Goal: Task Accomplishment & Management: Complete application form

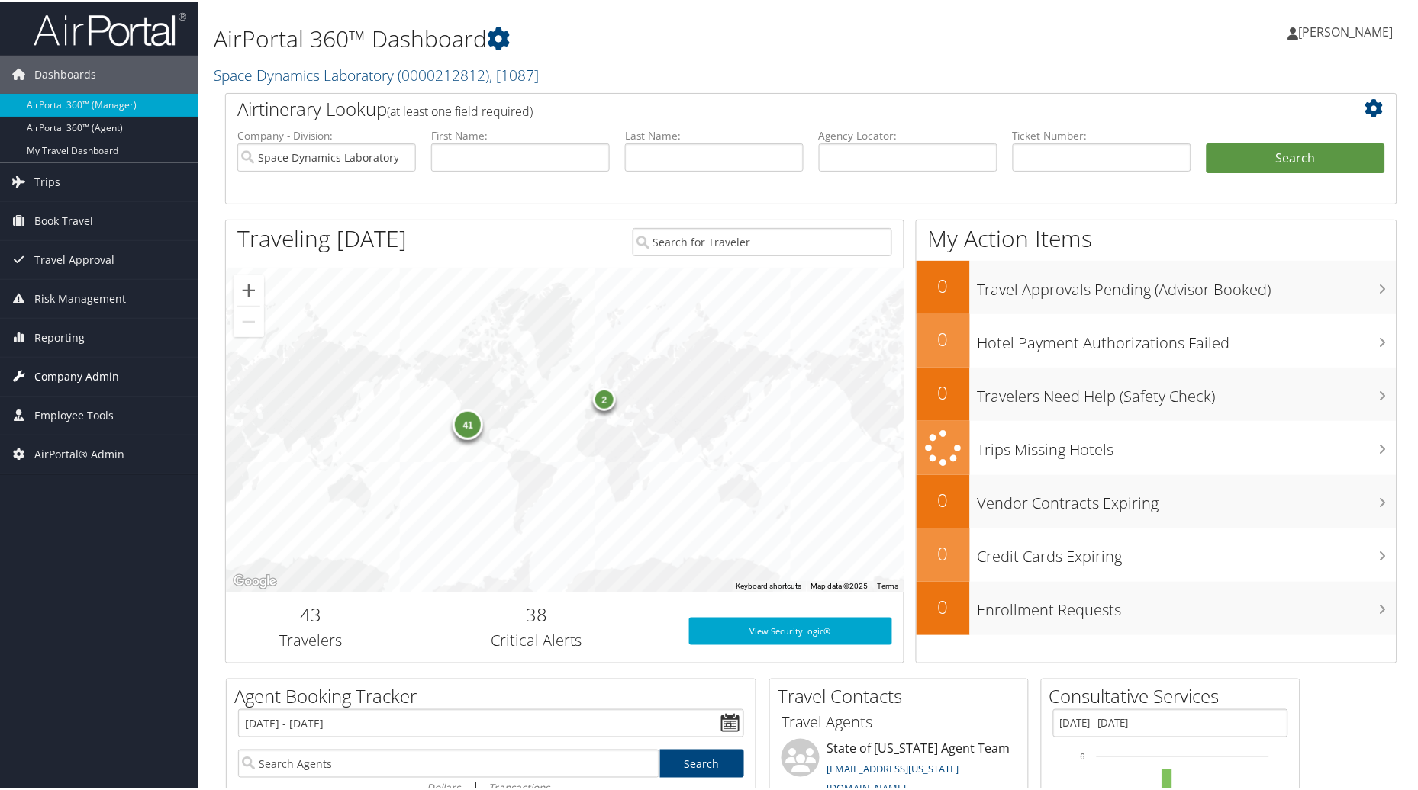
click at [69, 375] on span "Company Admin" at bounding box center [76, 375] width 85 height 38
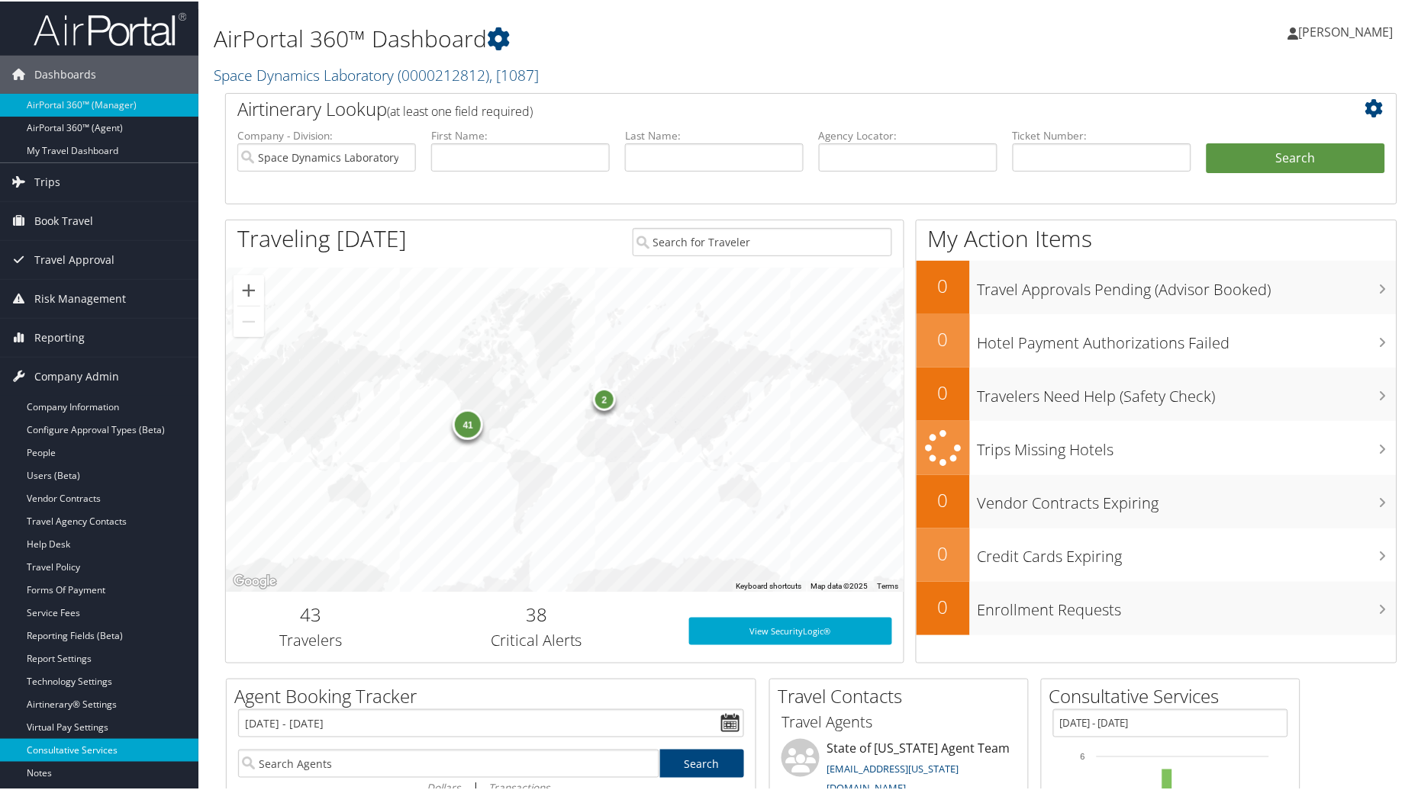
click at [62, 754] on link "Consultative Services" at bounding box center [99, 749] width 198 height 23
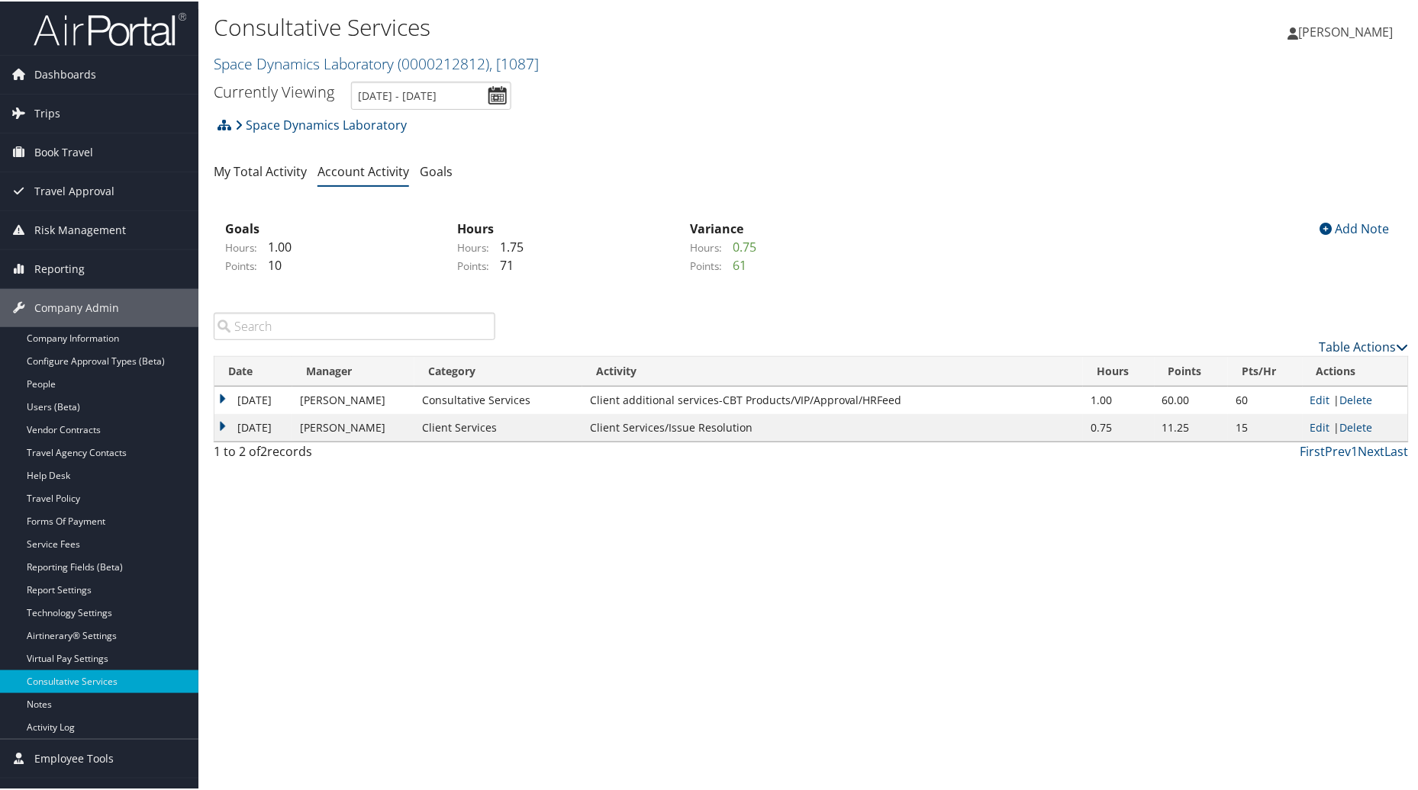
click at [1341, 345] on link "Table Actions" at bounding box center [1363, 345] width 89 height 17
click at [1254, 362] on link "New Record" at bounding box center [1302, 369] width 201 height 26
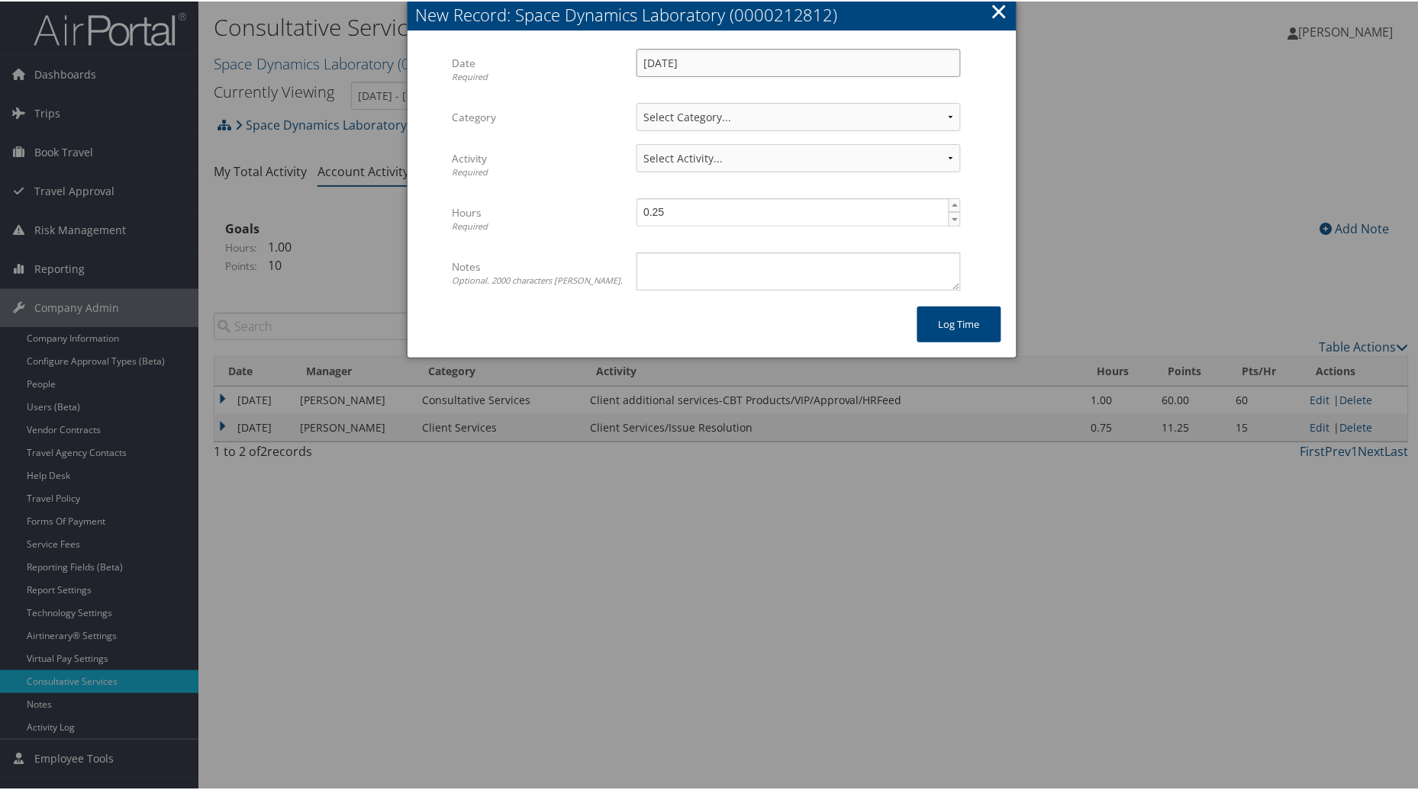
click at [836, 69] on input "[DATE]" at bounding box center [798, 61] width 324 height 28
click at [681, 160] on td "8" at bounding box center [677, 163] width 21 height 21
type input "09/08/2025"
click at [951, 116] on select "Select Category... Client Services Consultative Services" at bounding box center [798, 115] width 324 height 28
select select "2"
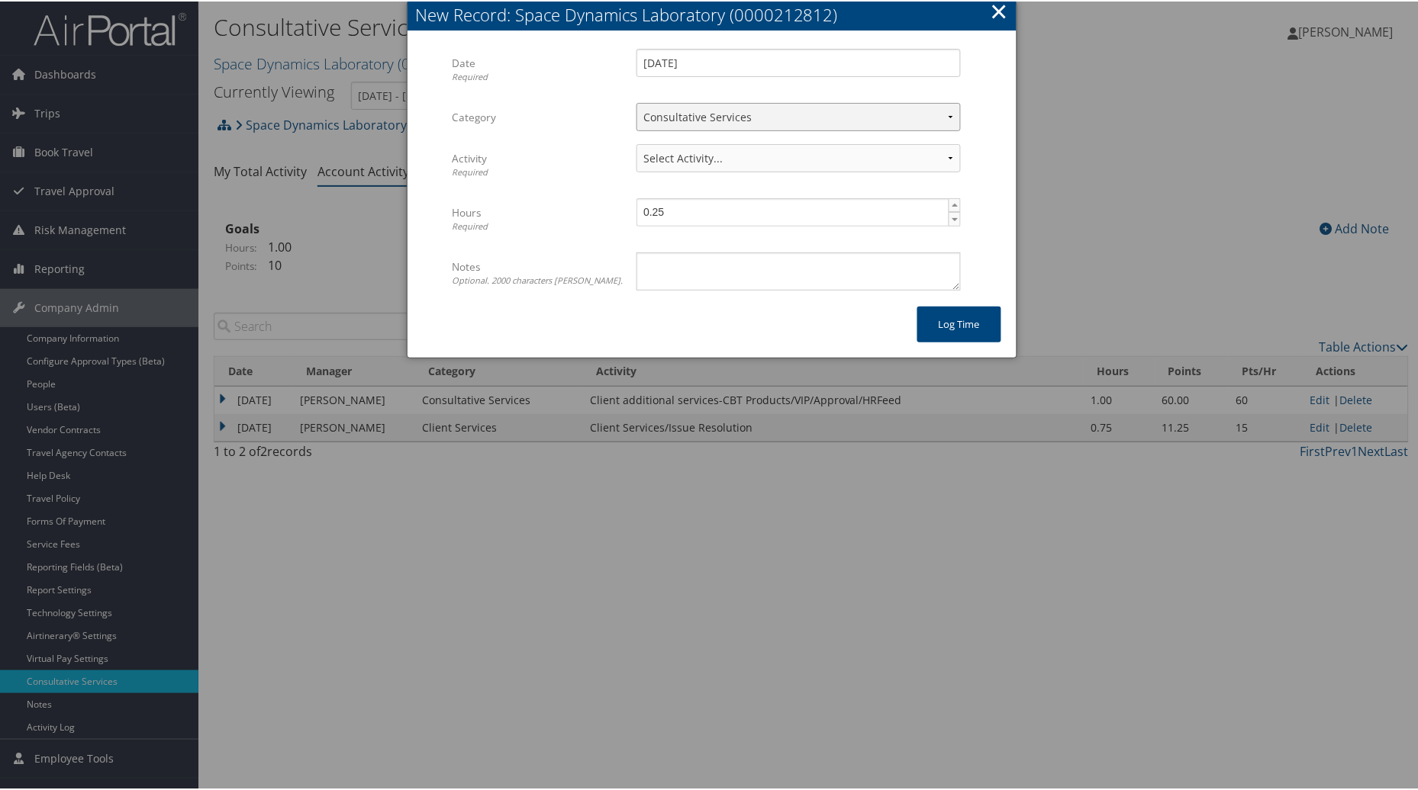
click at [636, 101] on select "Select Category... Client Services Consultative Services" at bounding box center [798, 115] width 324 height 28
click at [943, 157] on select "Select Activity... 30 points | AMI/Meetings/Groups 60 points | Client additiona…" at bounding box center [798, 157] width 324 height 28
select select "251-1"
click at [636, 143] on select "Select Activity... 30 points | AMI/Meetings/Groups 60 points | Client additiona…" at bounding box center [798, 157] width 324 height 28
type input "0.5"
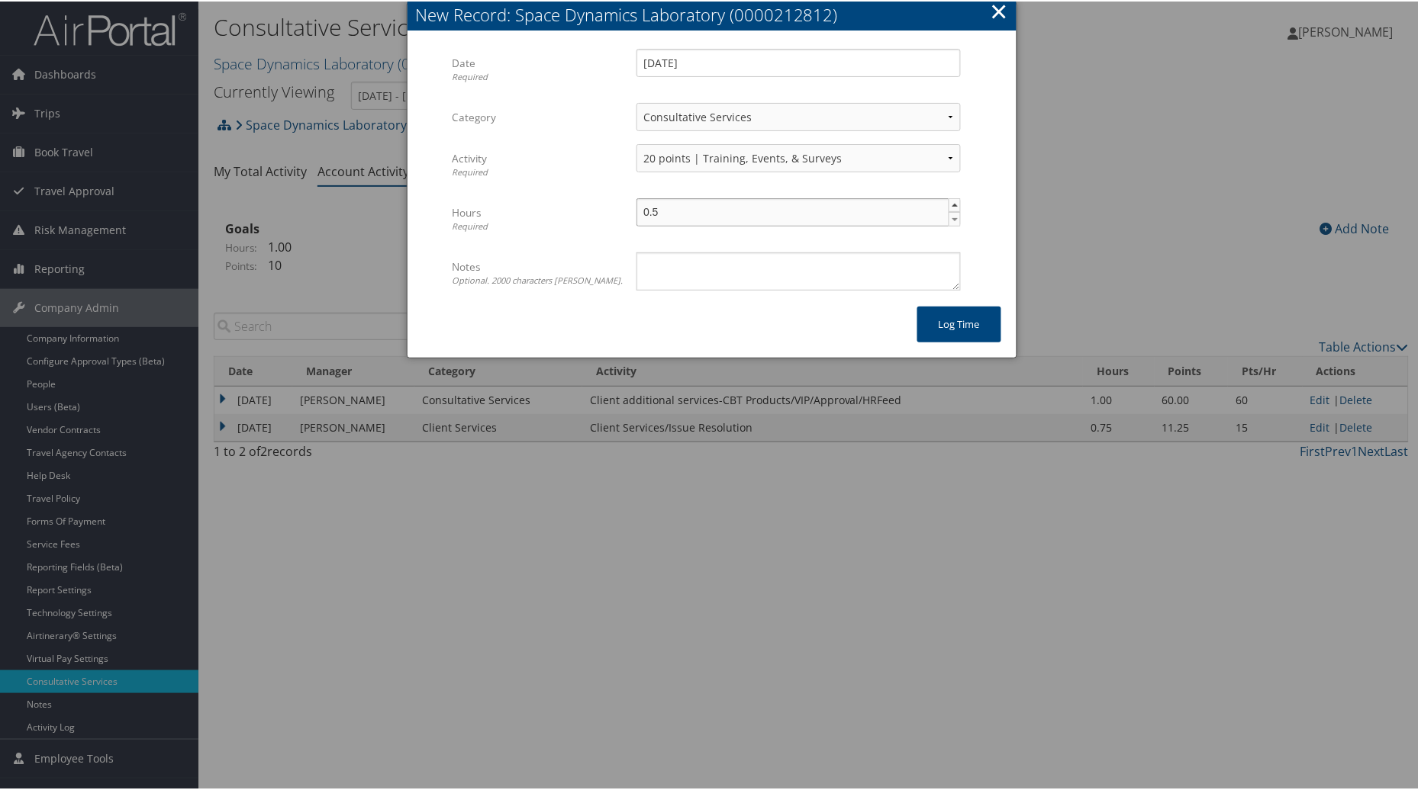
drag, startPoint x: 954, startPoint y: 206, endPoint x: 893, endPoint y: 244, distance: 71.3
click at [948, 211] on span "0.5 ▲ ▼" at bounding box center [798, 211] width 324 height 28
click at [807, 260] on textarea "Notes Optional. 2000 characters max." at bounding box center [798, 270] width 324 height 38
type textarea "Assist Laurie with cheat sheet and escalations, monitor assistance requests."
click at [950, 317] on button "Log time" at bounding box center [959, 323] width 84 height 36
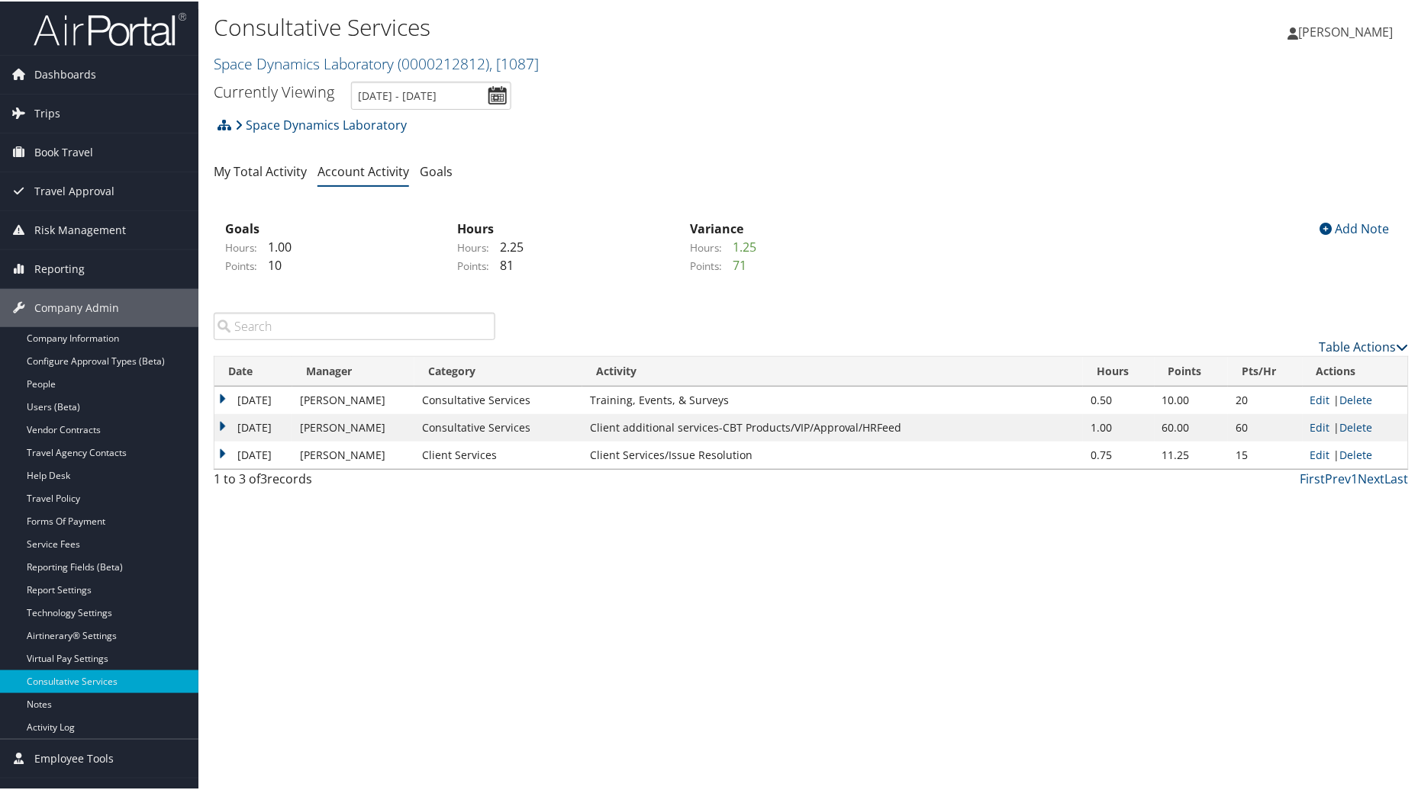
click at [1337, 346] on link "Table Actions" at bounding box center [1363, 345] width 89 height 17
click at [1266, 368] on link "New Record" at bounding box center [1302, 369] width 201 height 26
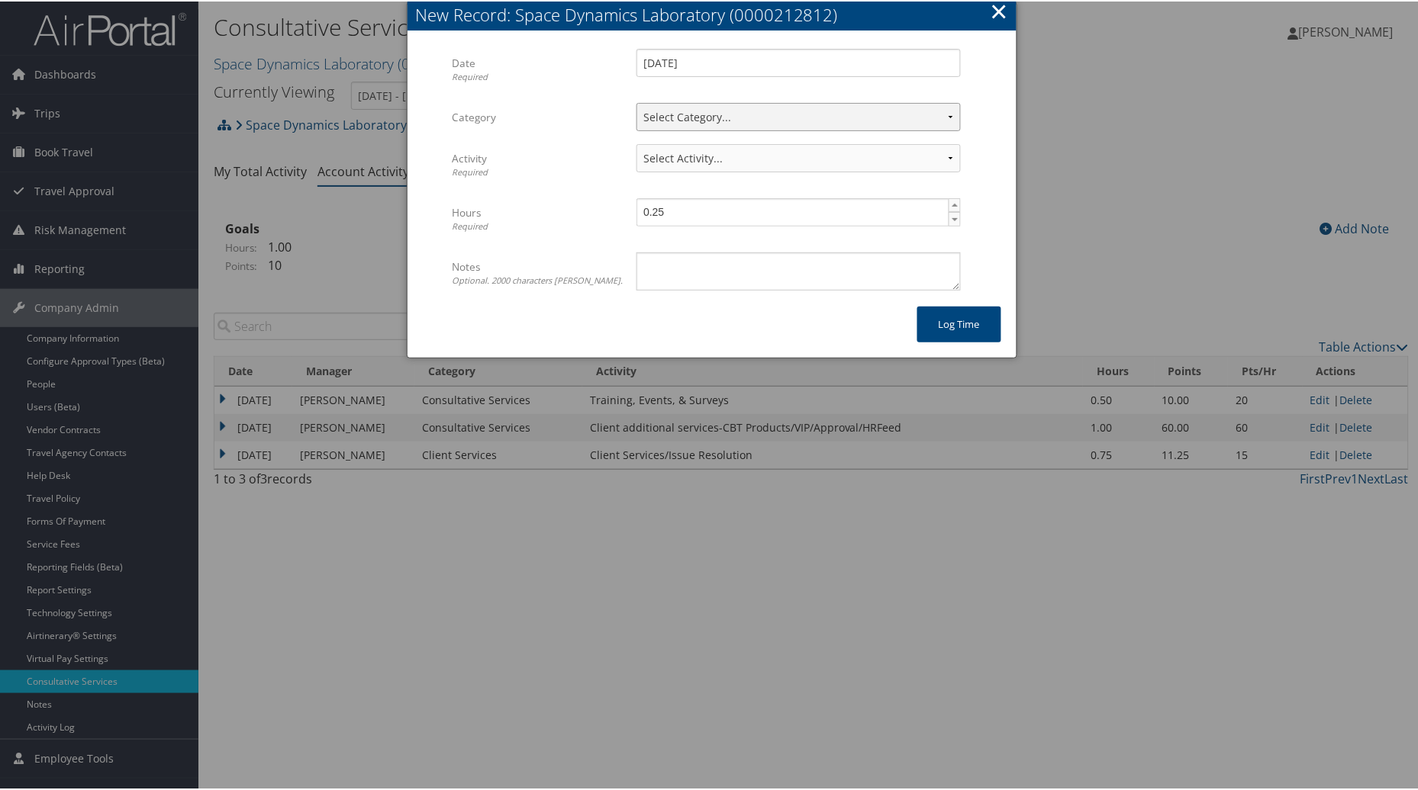
click at [941, 117] on select "Select Category... Client Services Consultative Services" at bounding box center [798, 115] width 324 height 28
click at [636, 101] on select "Select Category... Client Services Consultative Services" at bounding box center [798, 115] width 324 height 28
click at [951, 111] on select "Select Category... Client Services Consultative Services" at bounding box center [798, 115] width 324 height 28
select select "1"
click at [636, 101] on select "Select Category... Client Services Consultative Services" at bounding box center [798, 115] width 324 height 28
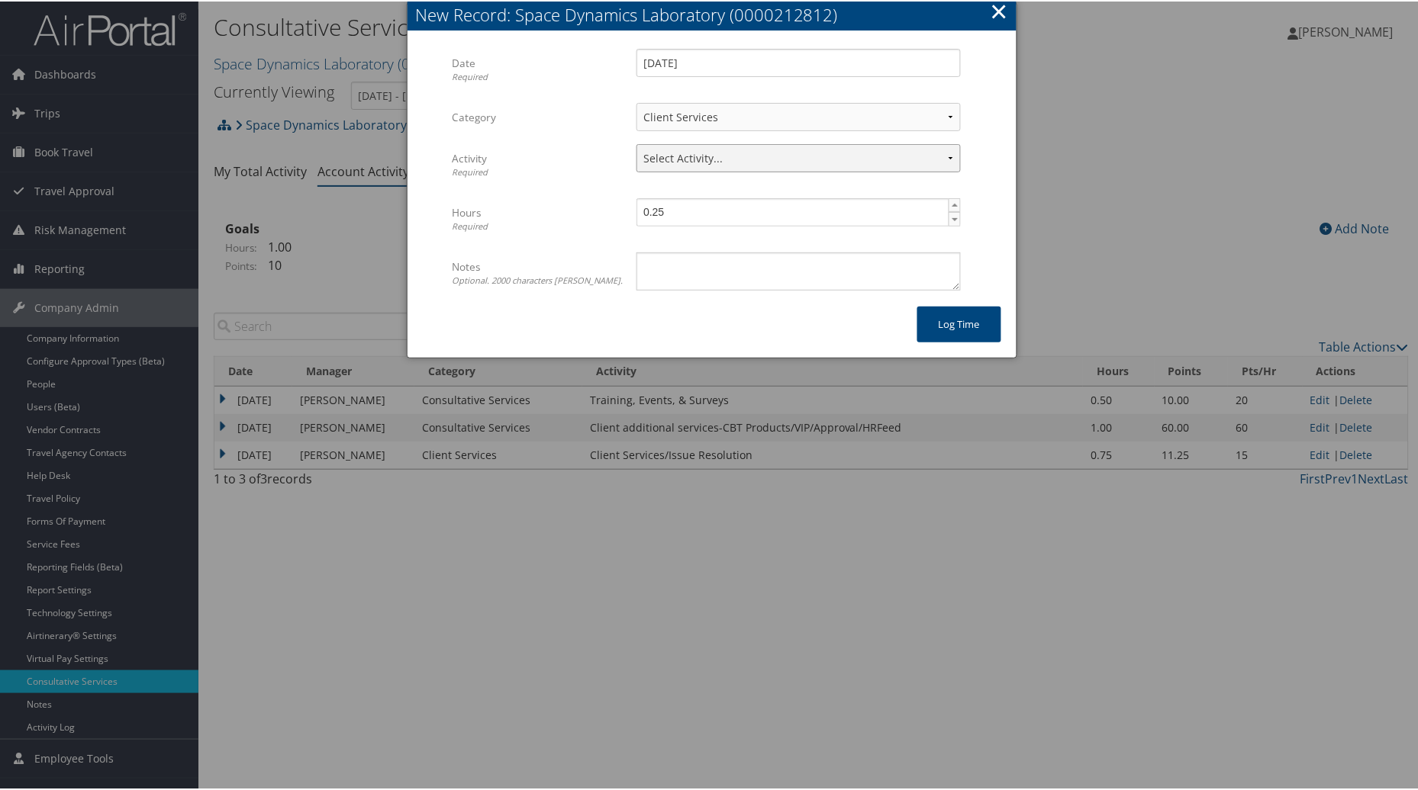
click at [952, 153] on select "Select Activity... 10 points | Account Prep, Updates, Internal Meetings, & Othe…" at bounding box center [798, 157] width 324 height 28
select select "231-1"
click at [636, 143] on select "Select Activity... 10 points | Account Prep, Updates, Internal Meetings, & Othe…" at bounding box center [798, 157] width 324 height 28
type input "0.5"
drag, startPoint x: 950, startPoint y: 201, endPoint x: 855, endPoint y: 244, distance: 103.8
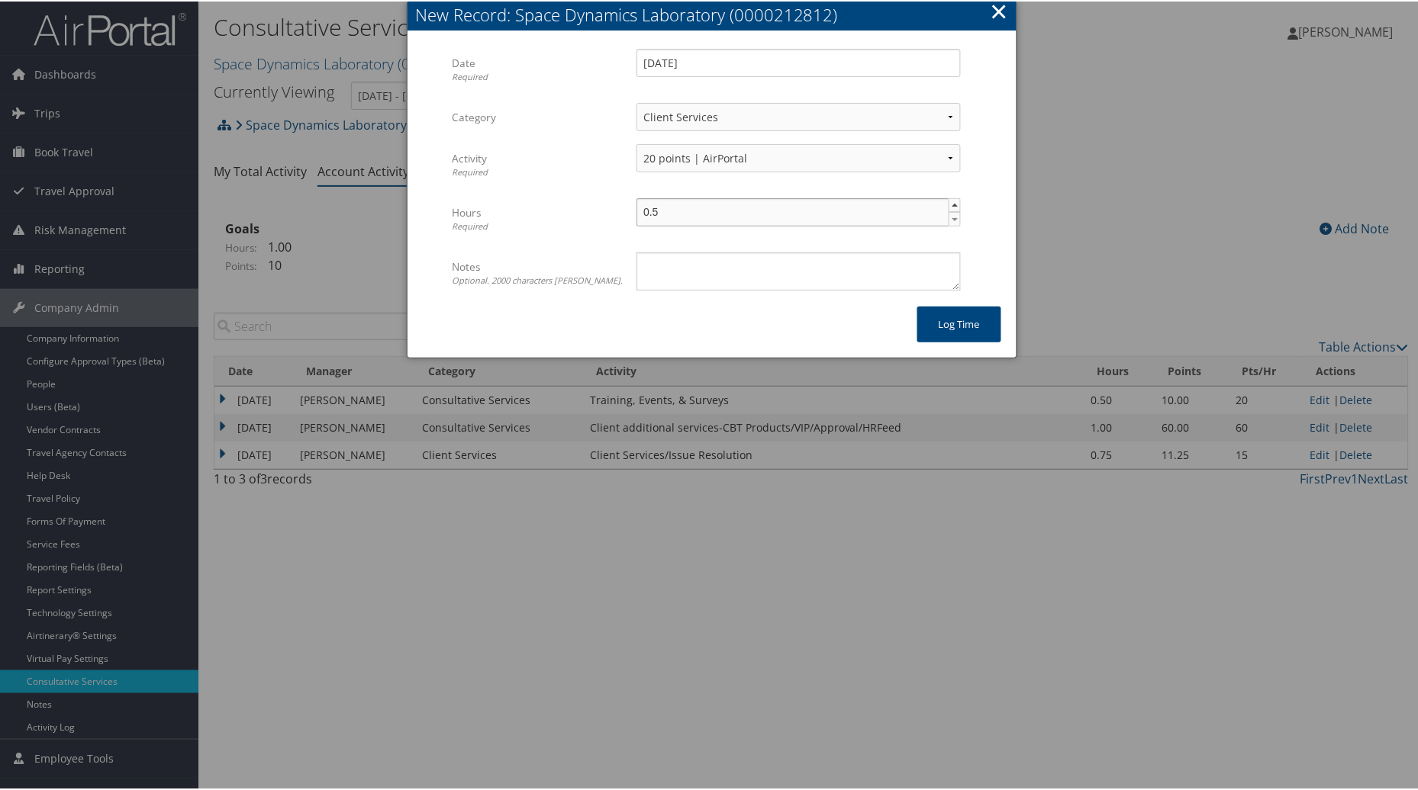
click at [935, 211] on span "0.5 ▲ ▼" at bounding box center [798, 211] width 324 height 28
click at [787, 268] on textarea "Notes Optional. 2000 characters max." at bounding box center [798, 270] width 324 height 38
type textarea "Increase character amount "Index" Udid 2"
click at [943, 321] on button "Log time" at bounding box center [959, 323] width 84 height 36
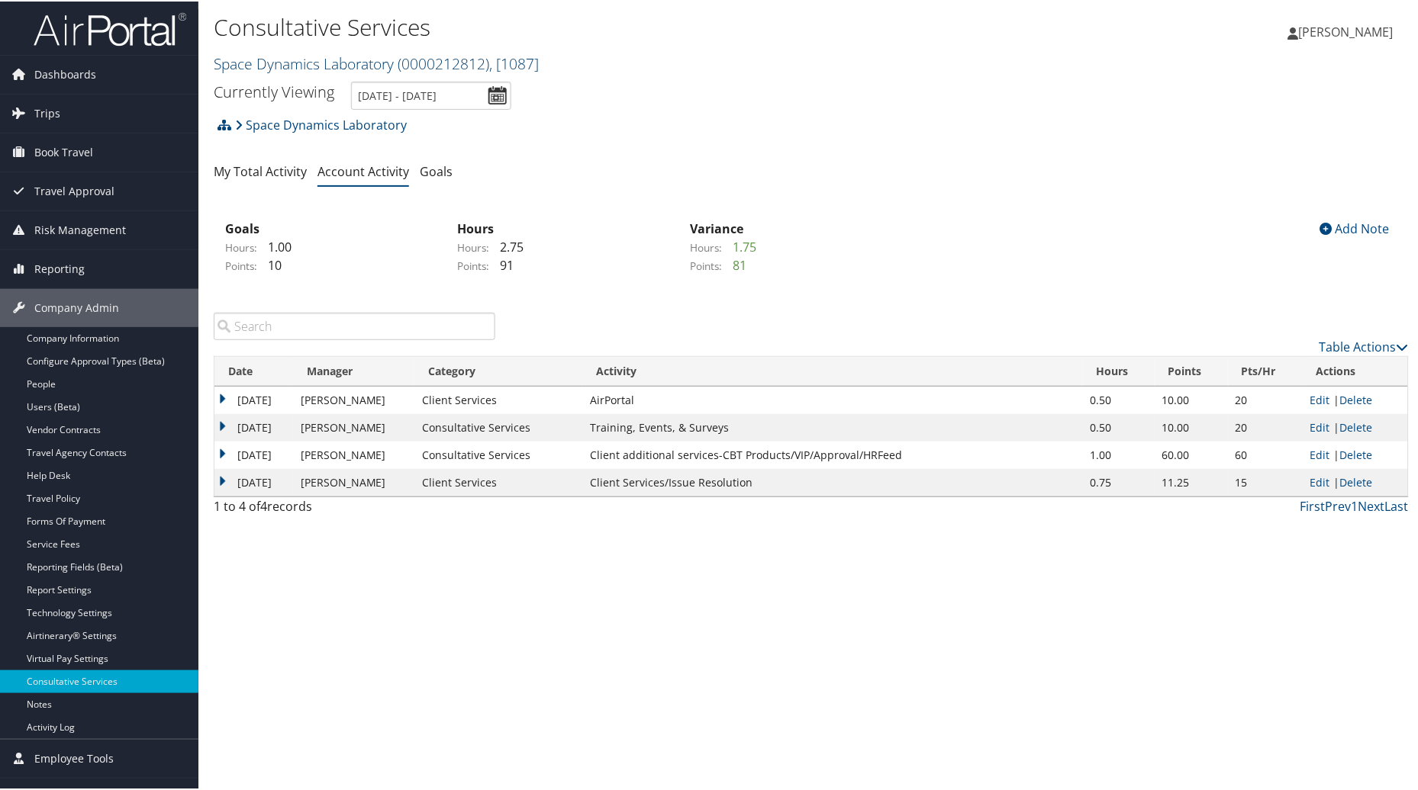
click at [299, 60] on link "Space Dynamics Laboratory ( 0000212812 ) , [ 1087 ]" at bounding box center [376, 62] width 325 height 21
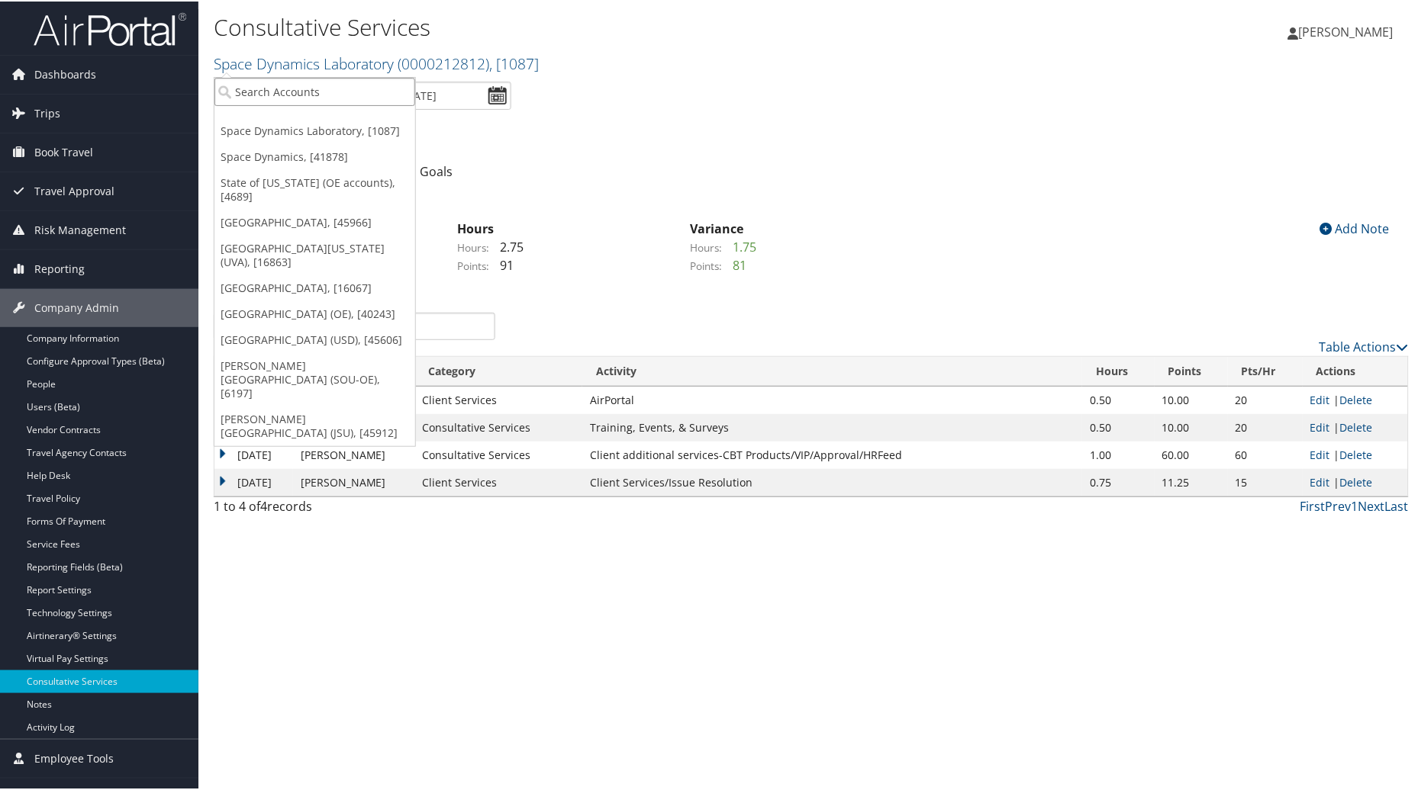
click at [265, 89] on input "search" at bounding box center [314, 90] width 201 height 28
type input "CSU"
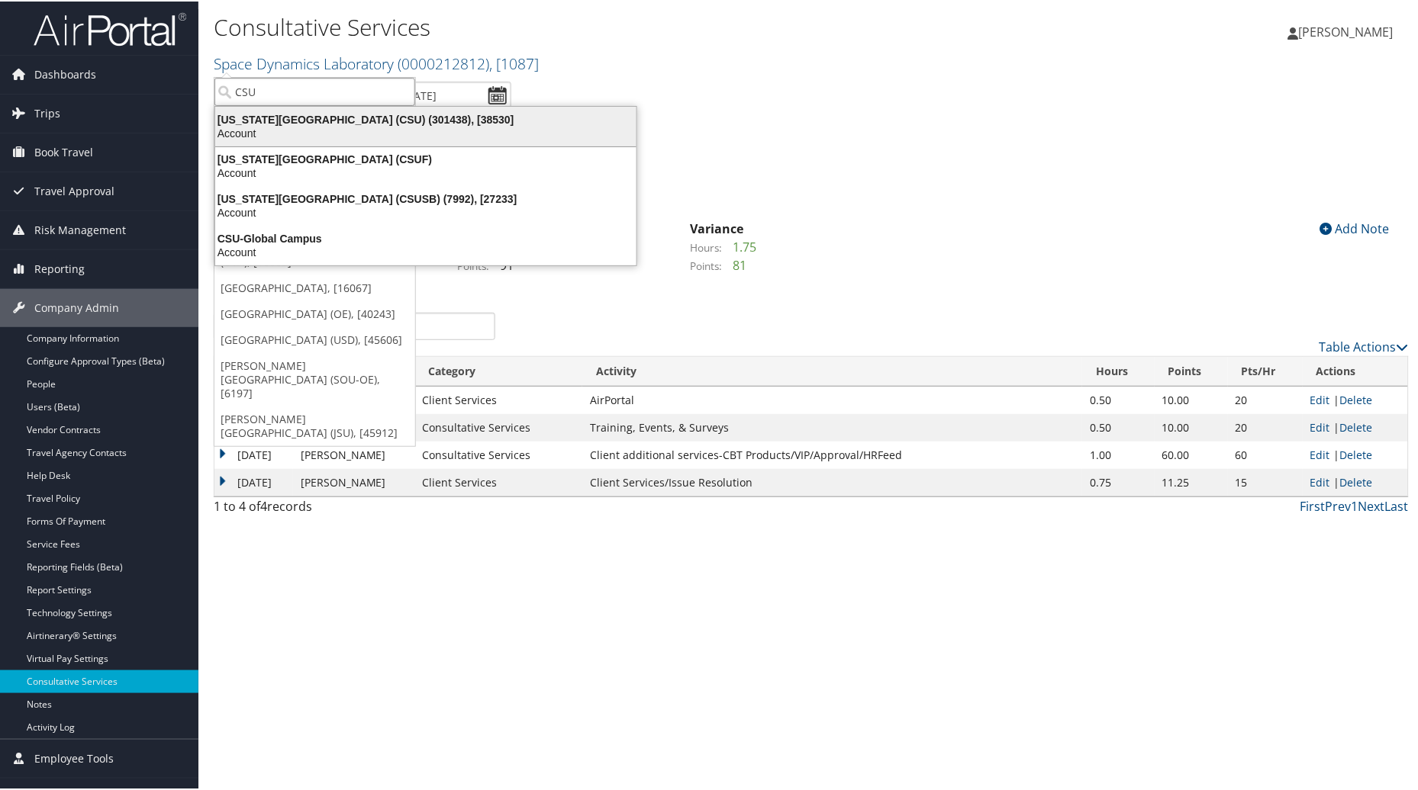
click at [262, 126] on div "Account" at bounding box center [425, 132] width 439 height 14
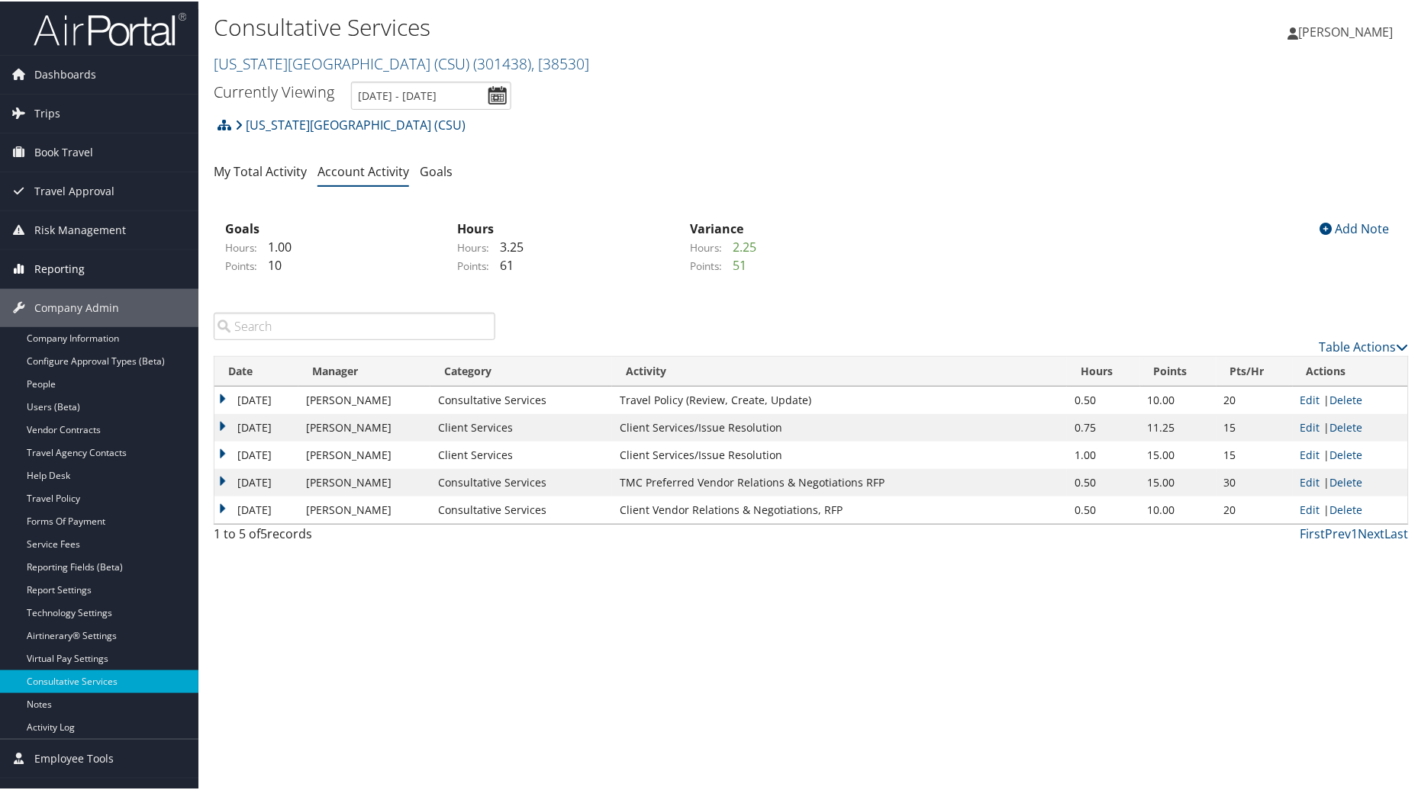
click at [76, 270] on span "Reporting" at bounding box center [59, 268] width 50 height 38
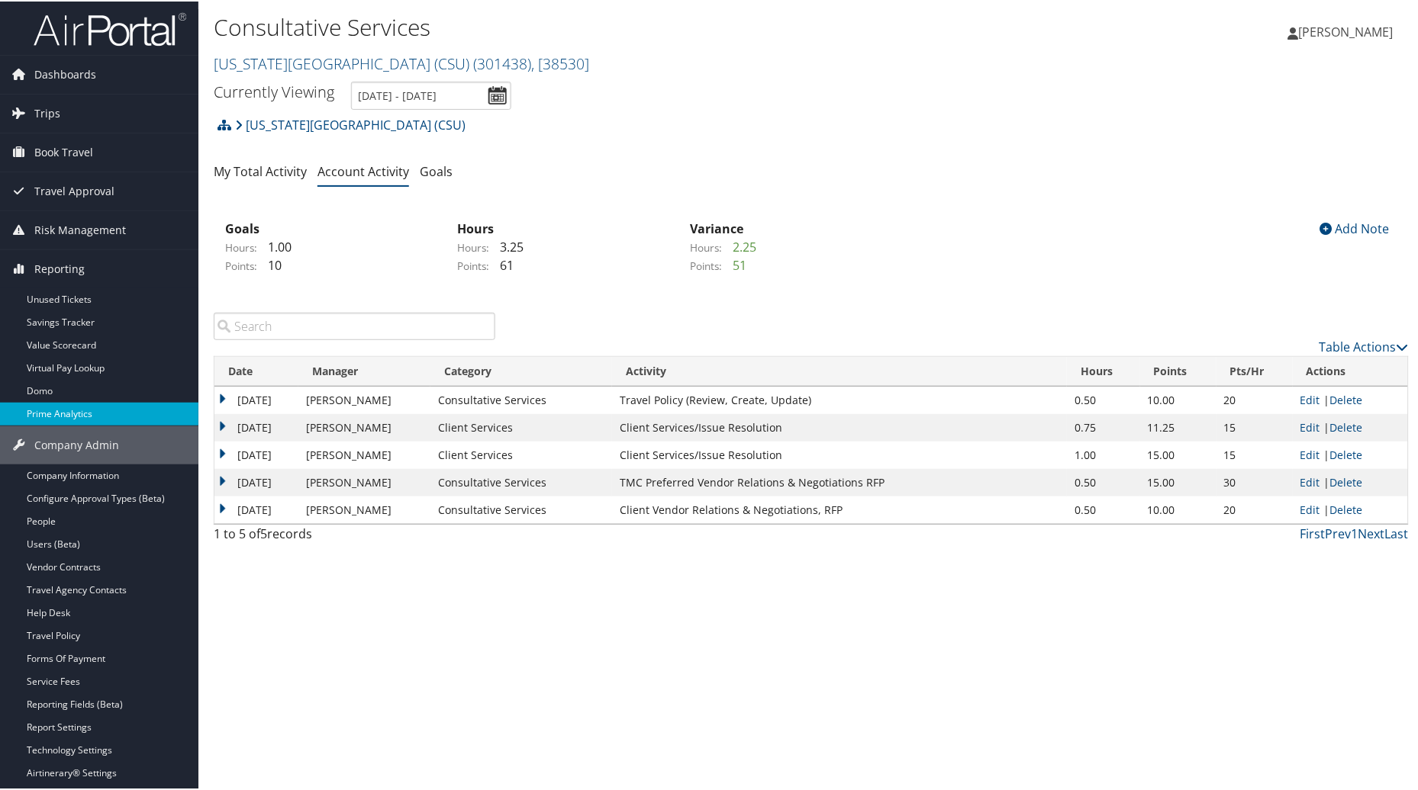
click at [63, 418] on link "Prime Analytics" at bounding box center [99, 412] width 198 height 23
click at [63, 414] on link "Prime Analytics" at bounding box center [99, 412] width 198 height 23
click at [47, 385] on link "Domo" at bounding box center [99, 389] width 198 height 23
click at [40, 391] on link "Domo" at bounding box center [99, 389] width 198 height 23
click at [25, 72] on icon at bounding box center [19, 72] width 23 height 23
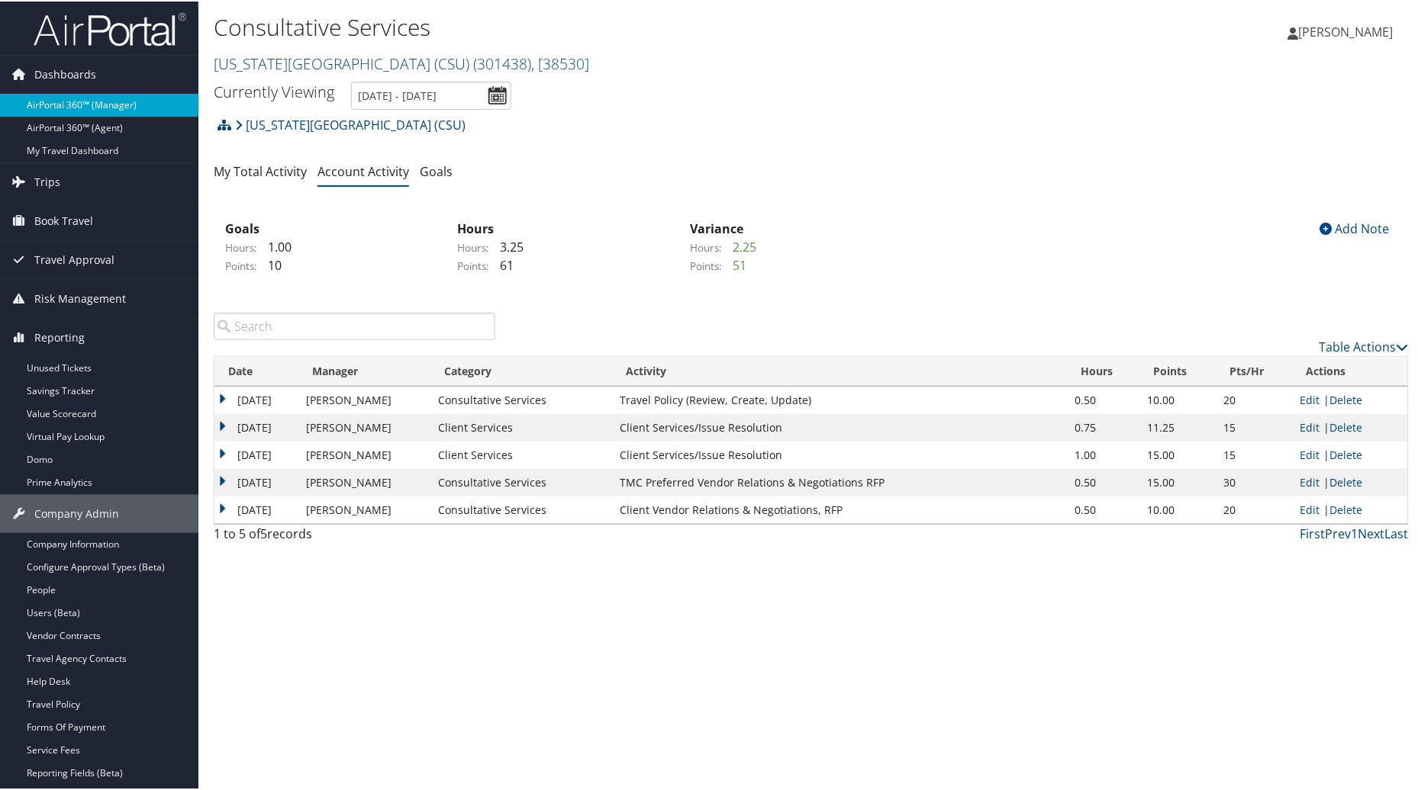
click at [63, 105] on link "AirPortal 360™ (Manager)" at bounding box center [99, 103] width 198 height 23
